Goal: Task Accomplishment & Management: Manage account settings

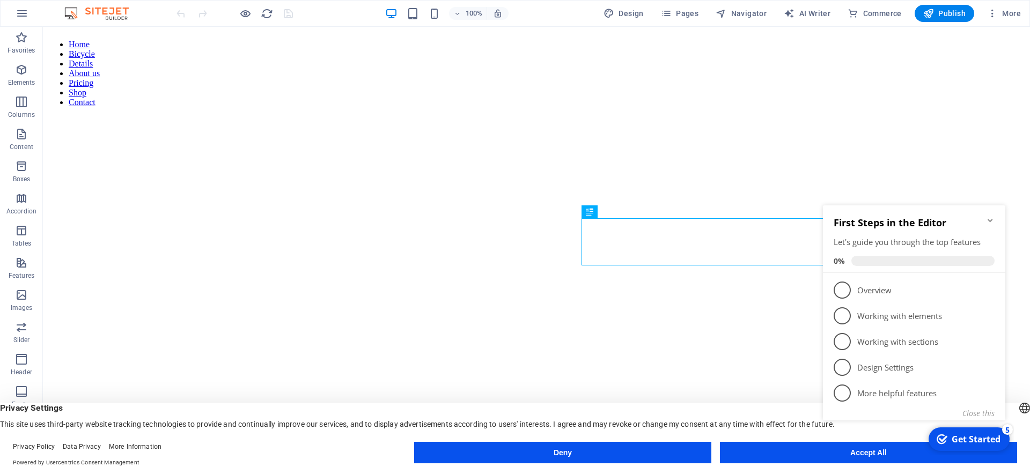
scroll to position [282, 0]
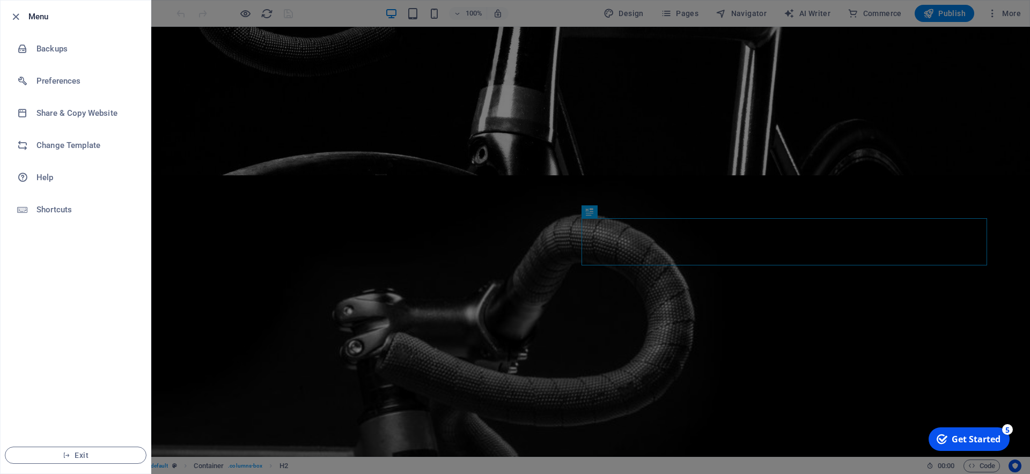
click at [998, 18] on div at bounding box center [515, 237] width 1030 height 474
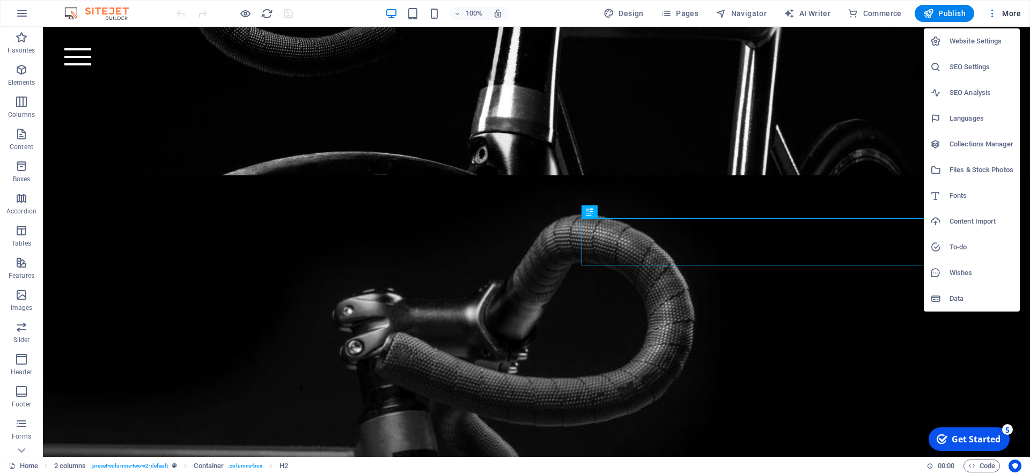
click at [985, 50] on li "Website Settings" at bounding box center [972, 41] width 96 height 26
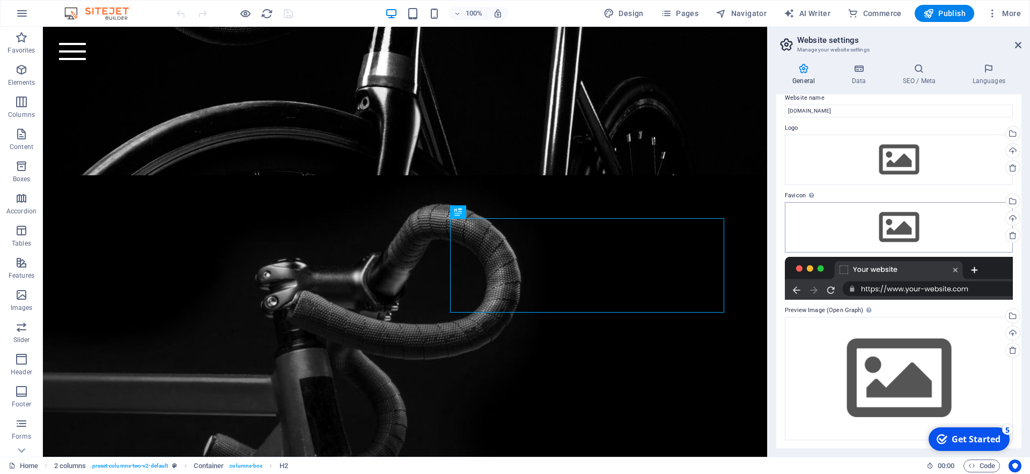
scroll to position [12, 0]
click at [854, 71] on icon at bounding box center [859, 68] width 47 height 11
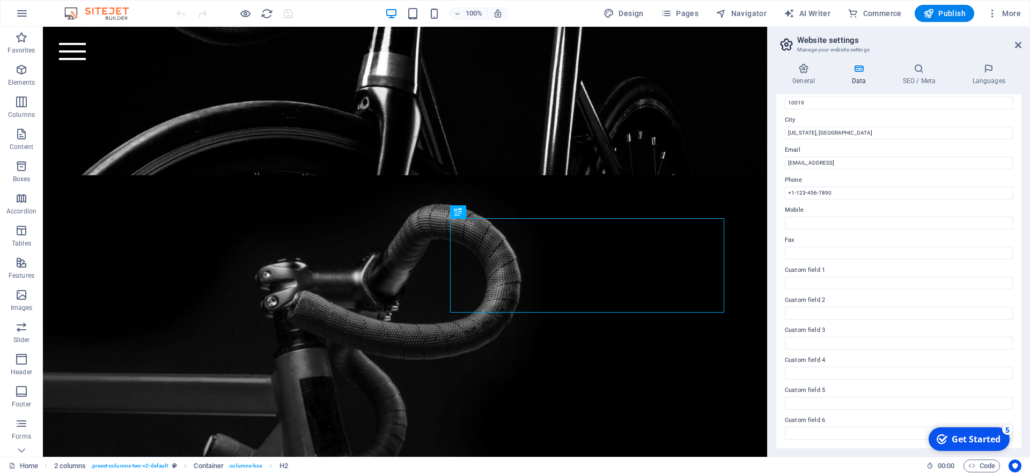
scroll to position [0, 0]
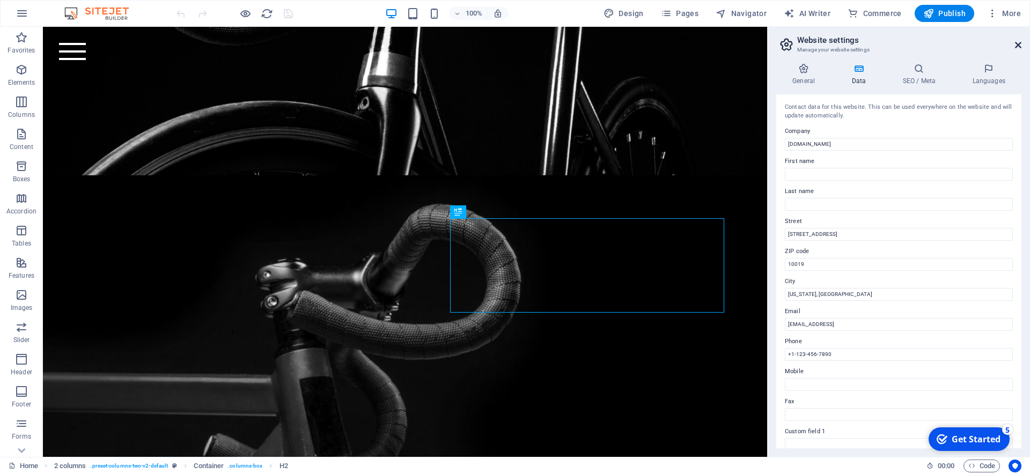
click at [1017, 48] on icon at bounding box center [1018, 45] width 6 height 9
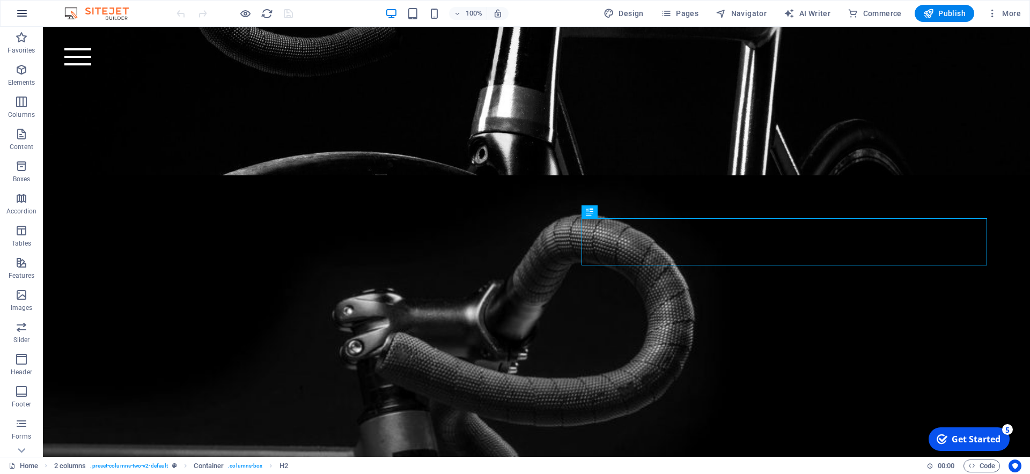
click at [0, 0] on button "button" at bounding box center [0, 0] width 0 height 0
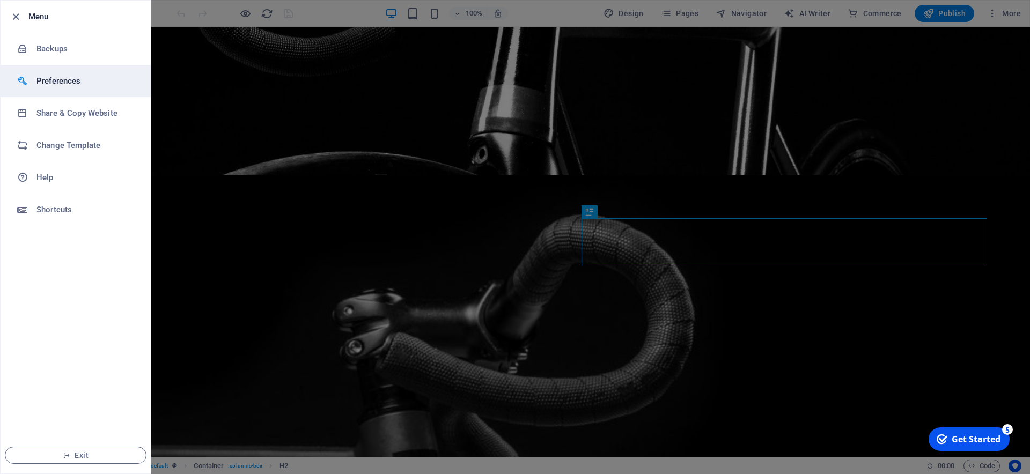
click at [39, 75] on h6 "Preferences" at bounding box center [85, 81] width 99 height 13
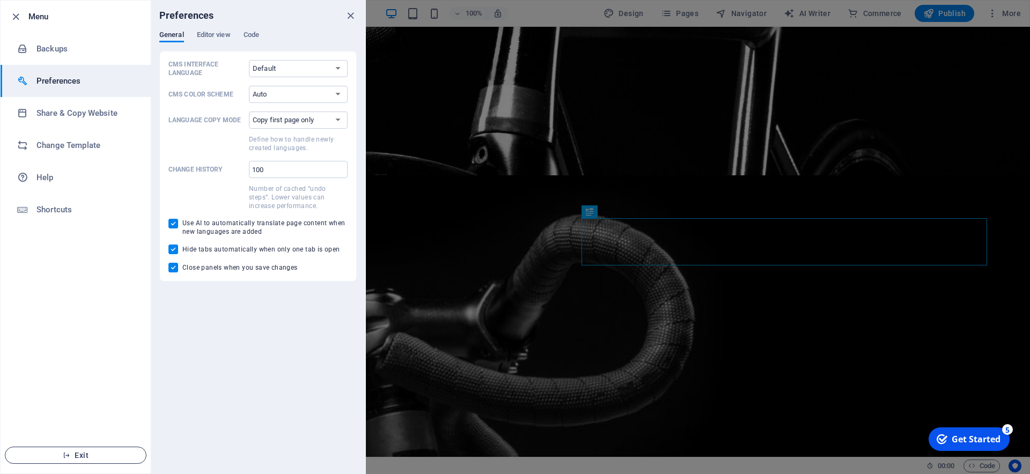
click at [83, 462] on button "Exit" at bounding box center [76, 455] width 142 height 17
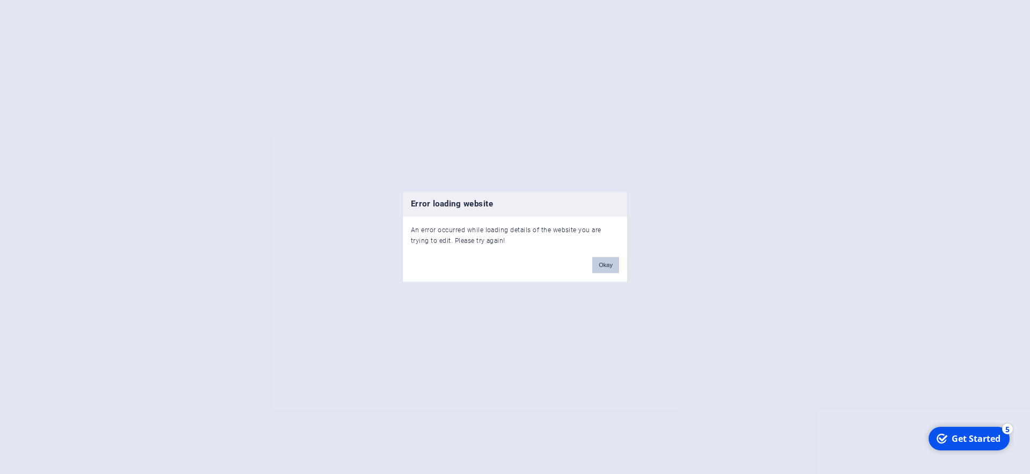
click at [607, 266] on button "Okay" at bounding box center [605, 266] width 27 height 16
